Goal: Information Seeking & Learning: Learn about a topic

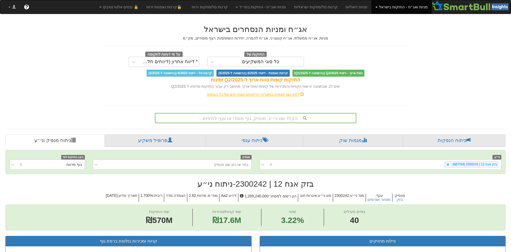
click at [264, 120] on div "הקלד שם ני״ע, מנפיק, גוף מוסדי או ענף לחיפוש..." at bounding box center [256, 118] width 202 height 10
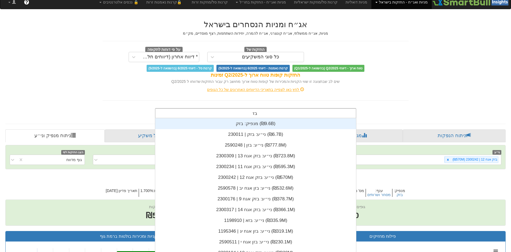
scroll to position [86, 0]
type input "בזק"
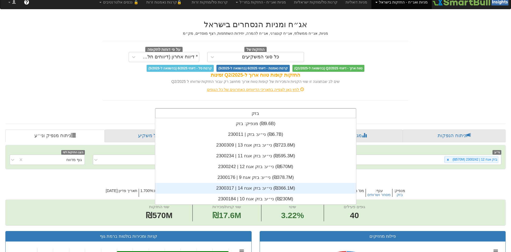
click at [254, 186] on div "ני״ע: ‏בזק אגח 14 | 2300317 ‎(₪366.1M)‎" at bounding box center [255, 188] width 201 height 11
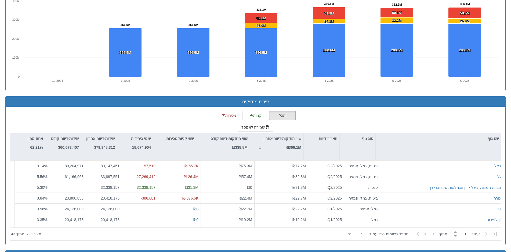
scroll to position [430, 0]
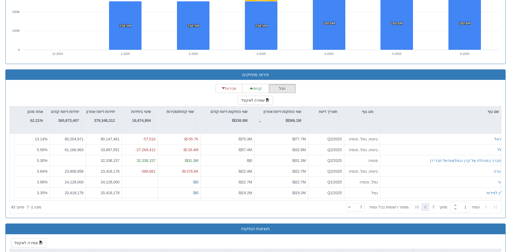
click at [428, 208] on icon at bounding box center [425, 207] width 6 height 6
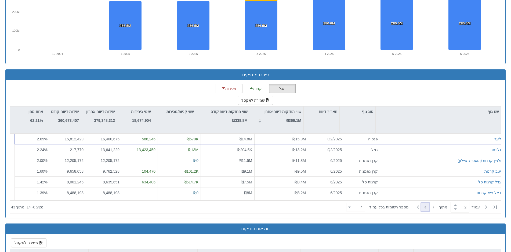
click at [428, 208] on icon at bounding box center [425, 207] width 6 height 6
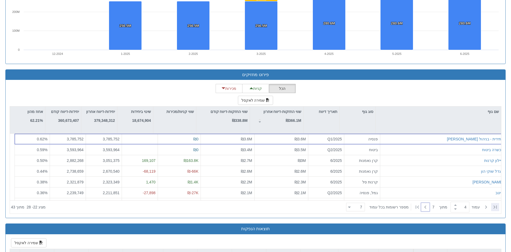
click at [495, 207] on icon at bounding box center [495, 207] width 6 height 6
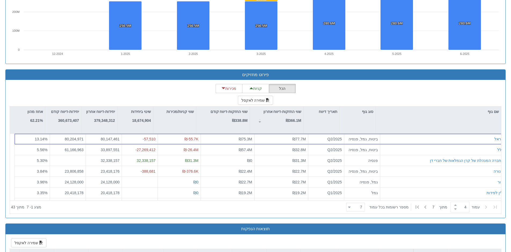
type input "1"
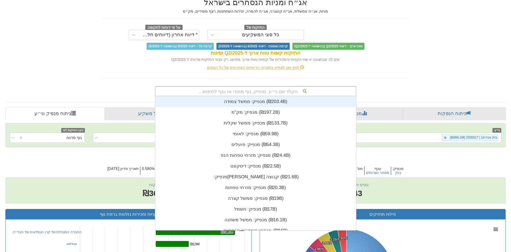
scroll to position [5, 0]
click at [285, 91] on div "הקלד שם ני״ע, מנפיק, גוף מוסדי או ענף לחיפוש..." at bounding box center [256, 91] width 200 height 9
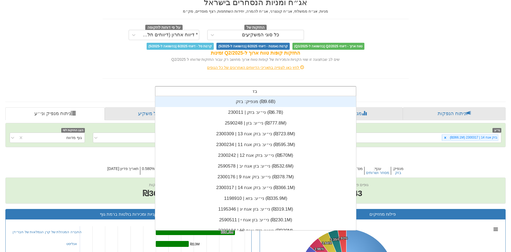
scroll to position [86, 0]
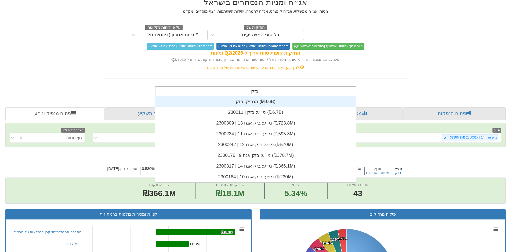
type input "בזק"
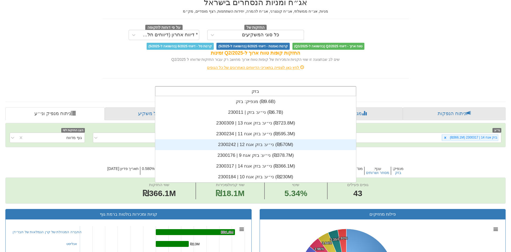
click at [263, 139] on div "ני״ע: ‏בזק אגח 12 | 2300242 ‎(₪570M)‎" at bounding box center [255, 144] width 201 height 11
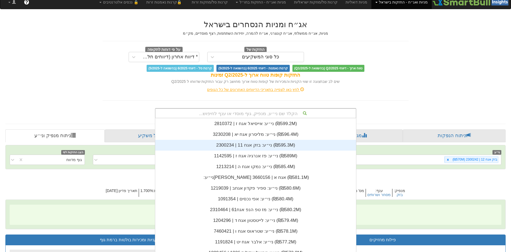
scroll to position [0, 980]
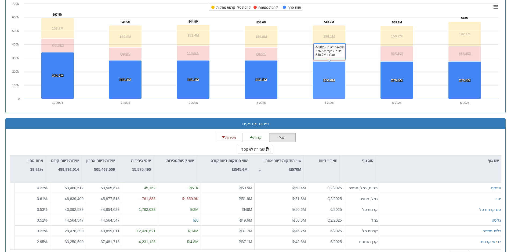
scroll to position [408, 0]
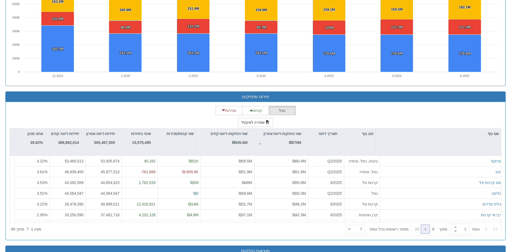
click at [426, 227] on icon at bounding box center [425, 229] width 6 height 6
click at [417, 228] on icon at bounding box center [417, 229] width 6 height 6
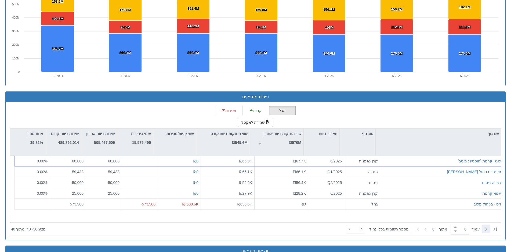
click at [489, 228] on icon at bounding box center [486, 229] width 6 height 6
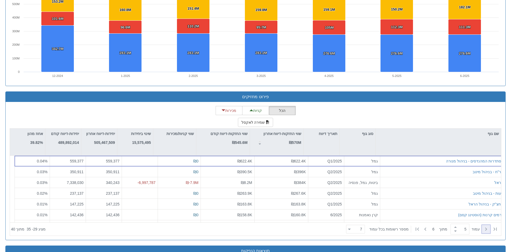
click at [486, 228] on icon at bounding box center [486, 229] width 6 height 6
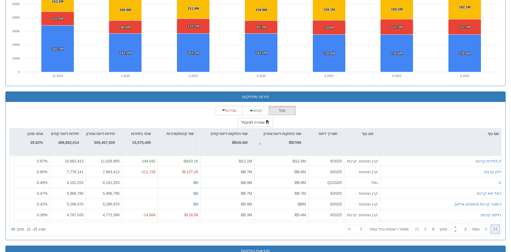
click at [495, 226] on icon at bounding box center [495, 229] width 6 height 6
type input "1"
